Goal: Task Accomplishment & Management: Use online tool/utility

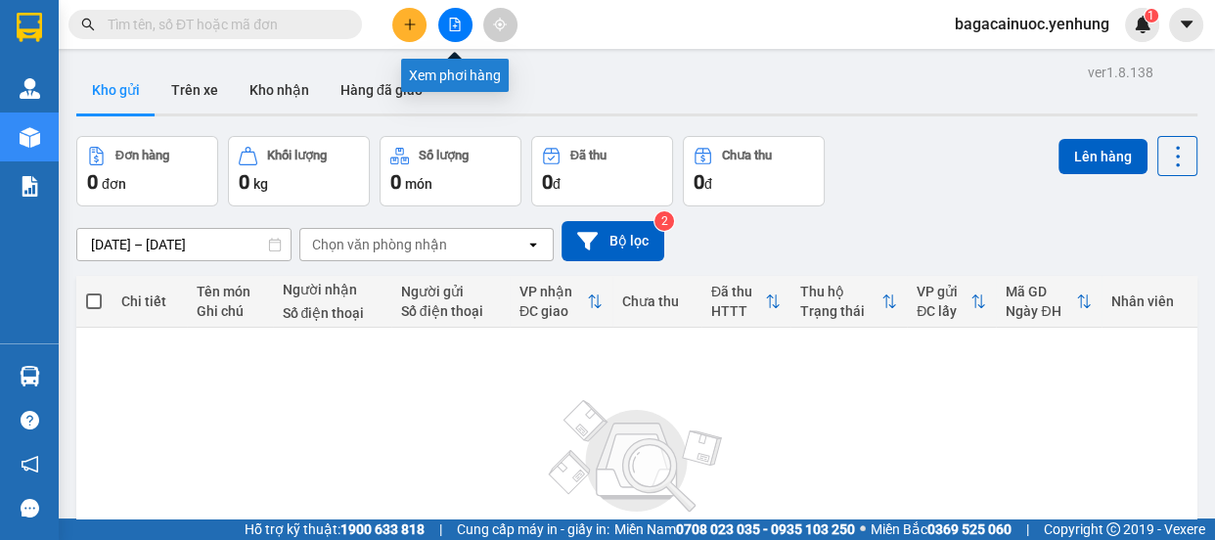
click at [456, 28] on icon "file-add" at bounding box center [455, 25] width 14 height 14
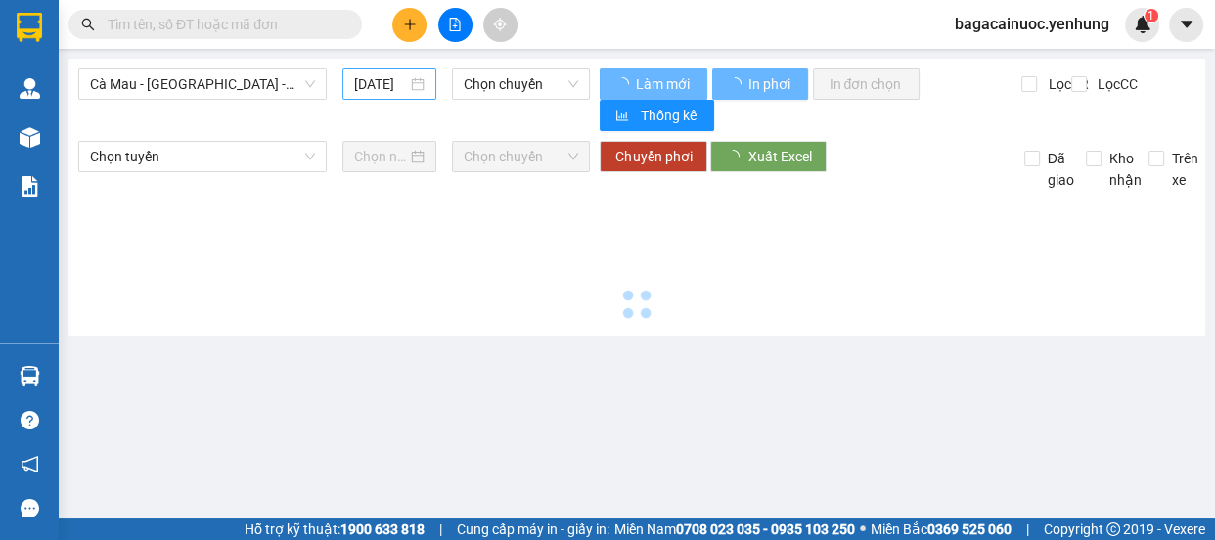
type input "[DATE]"
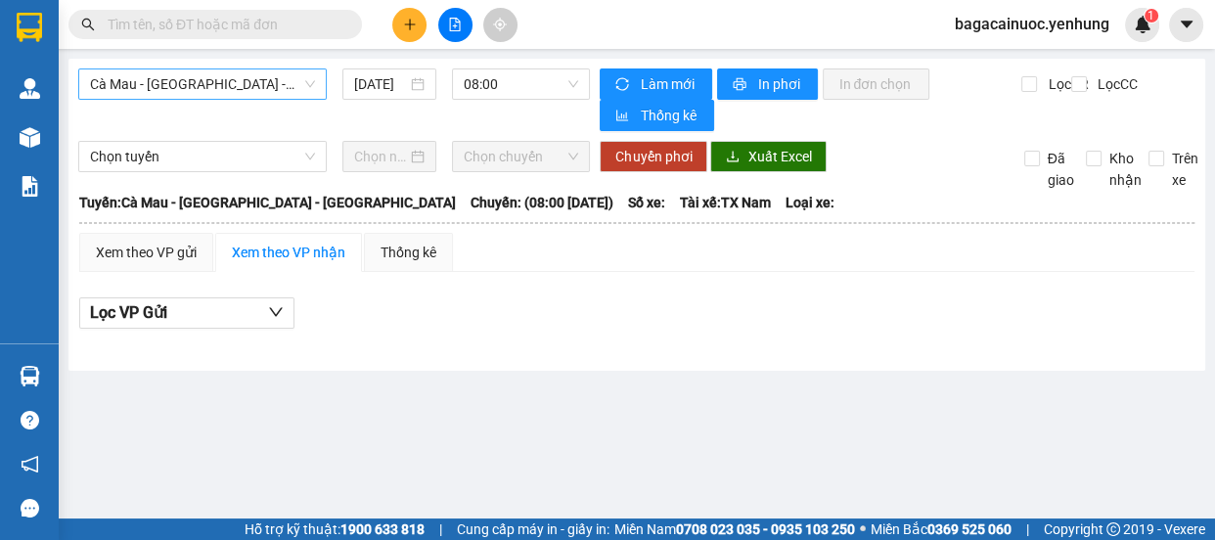
click at [303, 90] on span "Cà Mau - [GEOGRAPHIC_DATA] - [GEOGRAPHIC_DATA]" at bounding box center [202, 83] width 225 height 29
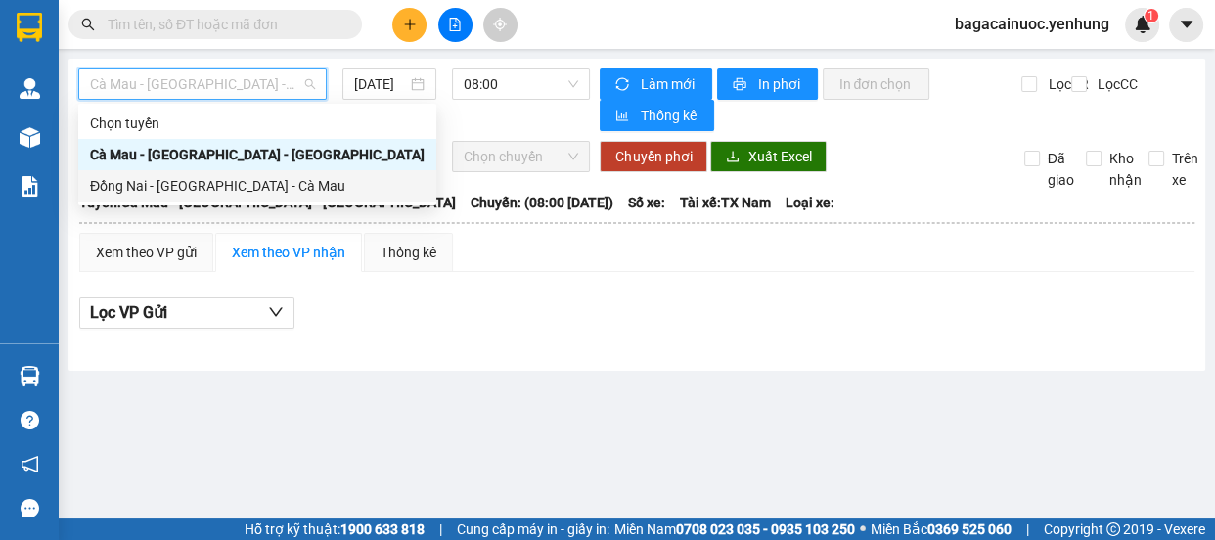
click at [212, 179] on div "Đồng Nai - [GEOGRAPHIC_DATA] - Cà Mau" at bounding box center [257, 186] width 335 height 22
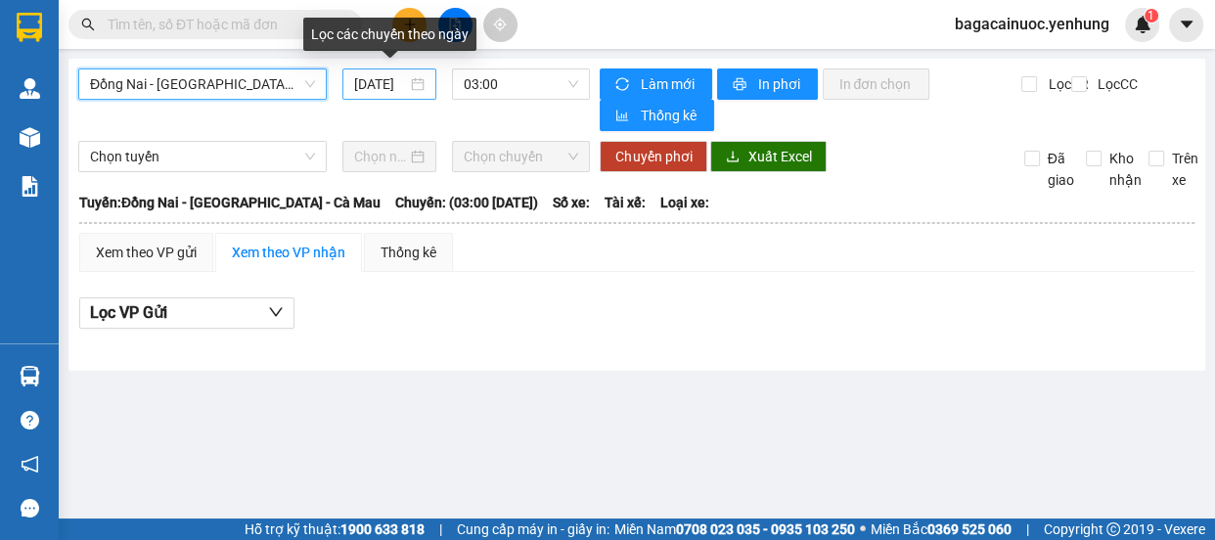
click at [364, 87] on input "[DATE]" at bounding box center [380, 84] width 53 height 22
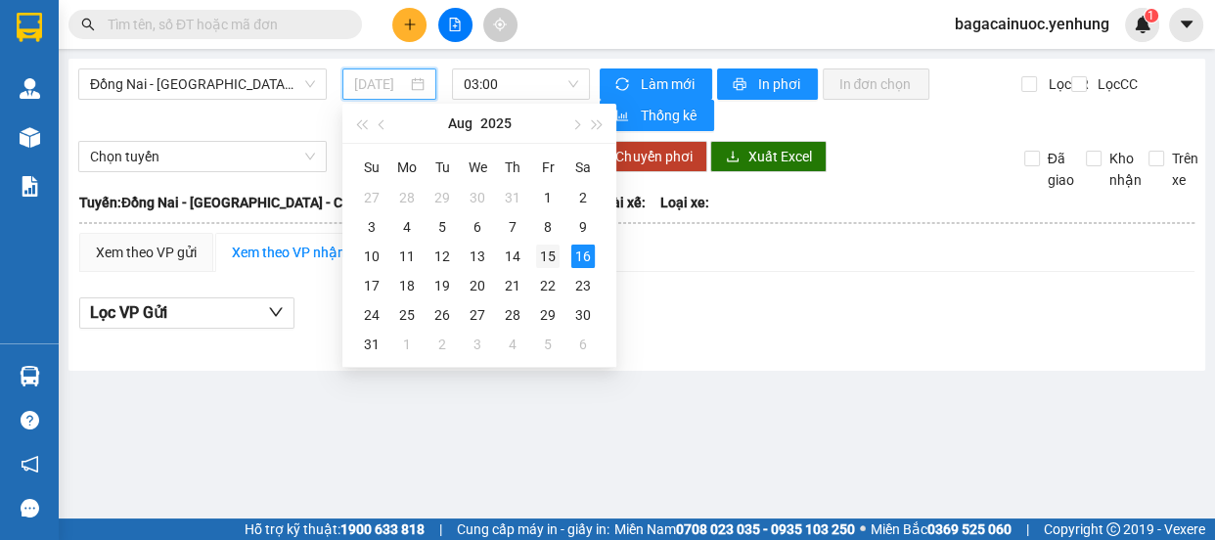
click at [541, 257] on div "15" at bounding box center [547, 256] width 23 height 23
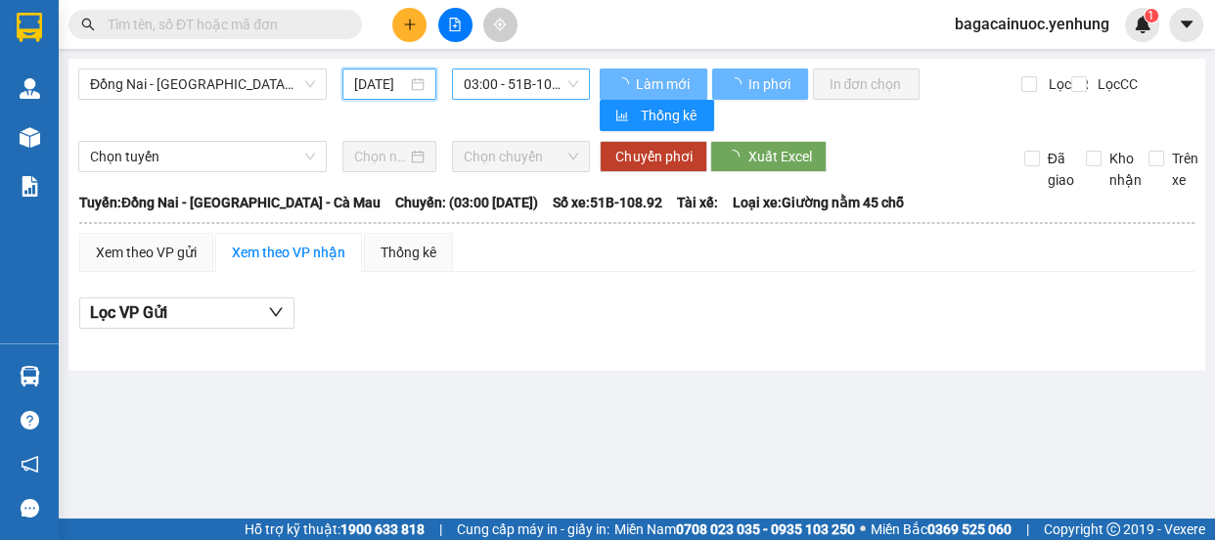
type input "[DATE]"
click at [555, 83] on span "03:00 - 51B-108.92" at bounding box center [521, 83] width 114 height 29
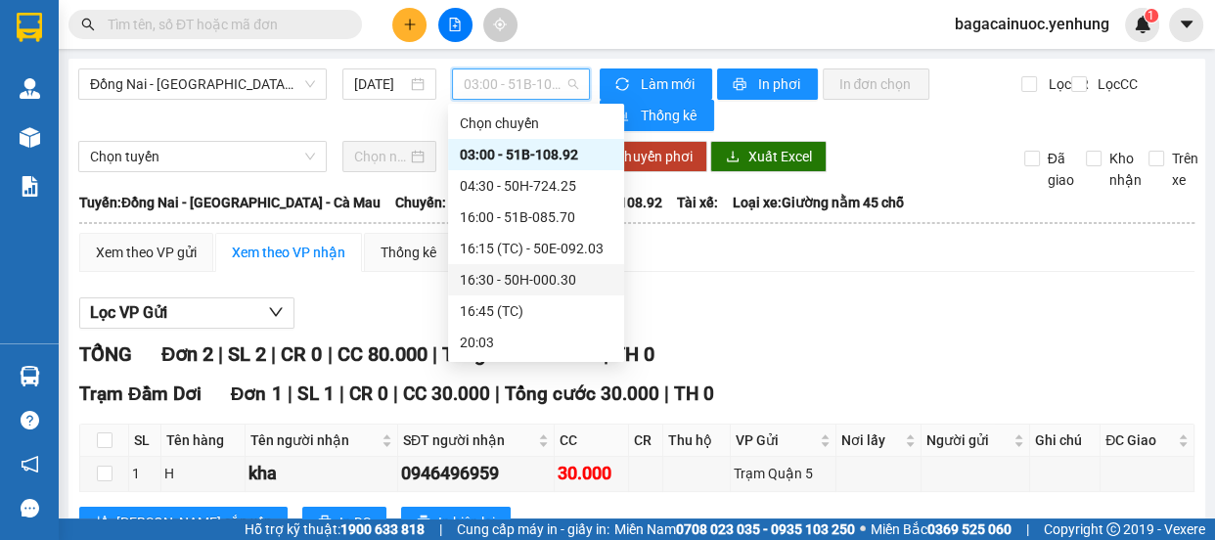
click at [529, 278] on div "16:30 - 50H-000.30" at bounding box center [536, 280] width 153 height 22
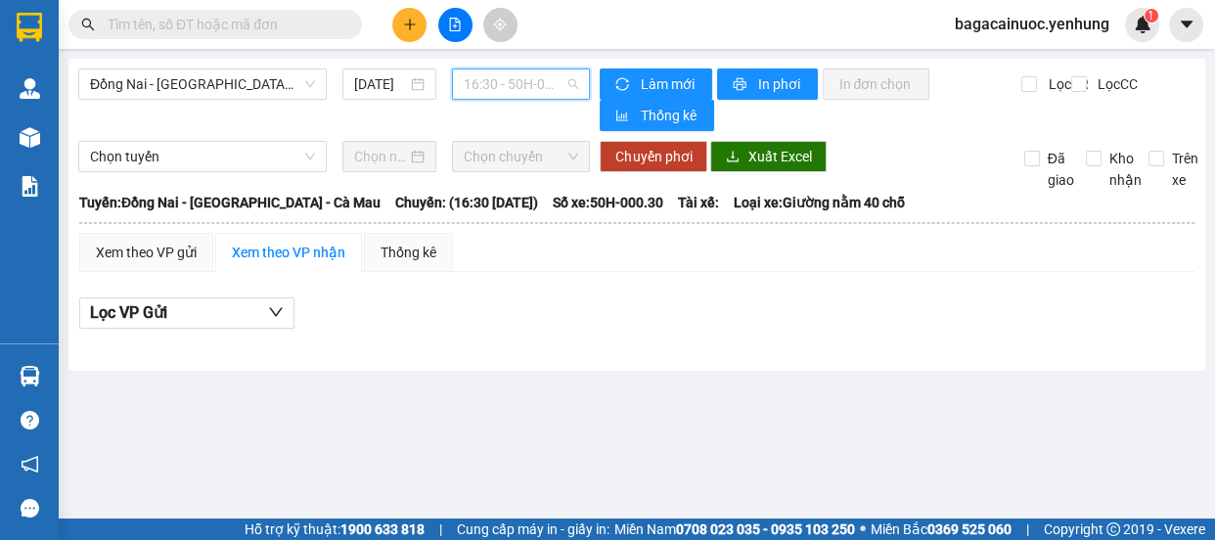
click at [517, 84] on span "16:30 - 50H-000.30" at bounding box center [521, 83] width 114 height 29
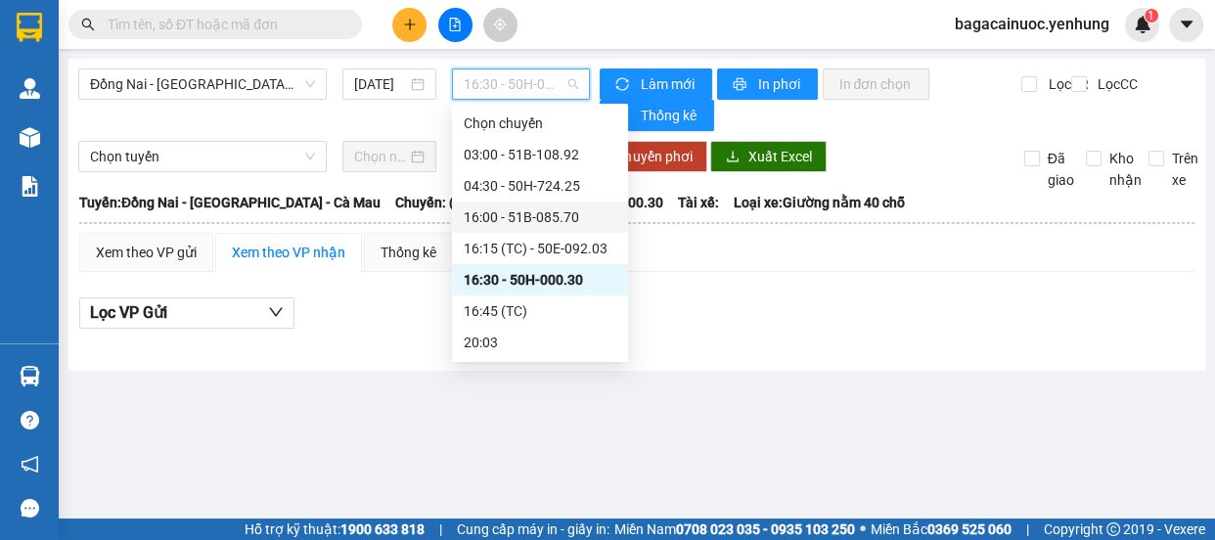
click at [529, 216] on div "16:00 - 51B-085.70" at bounding box center [540, 217] width 153 height 22
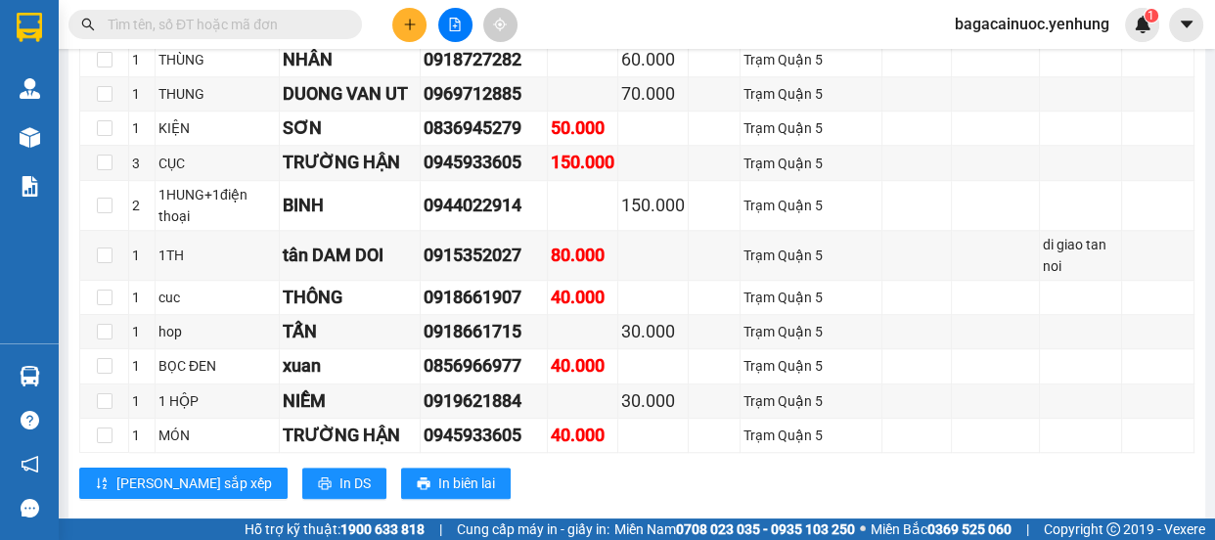
scroll to position [1117, 0]
